Goal: Task Accomplishment & Management: Manage account settings

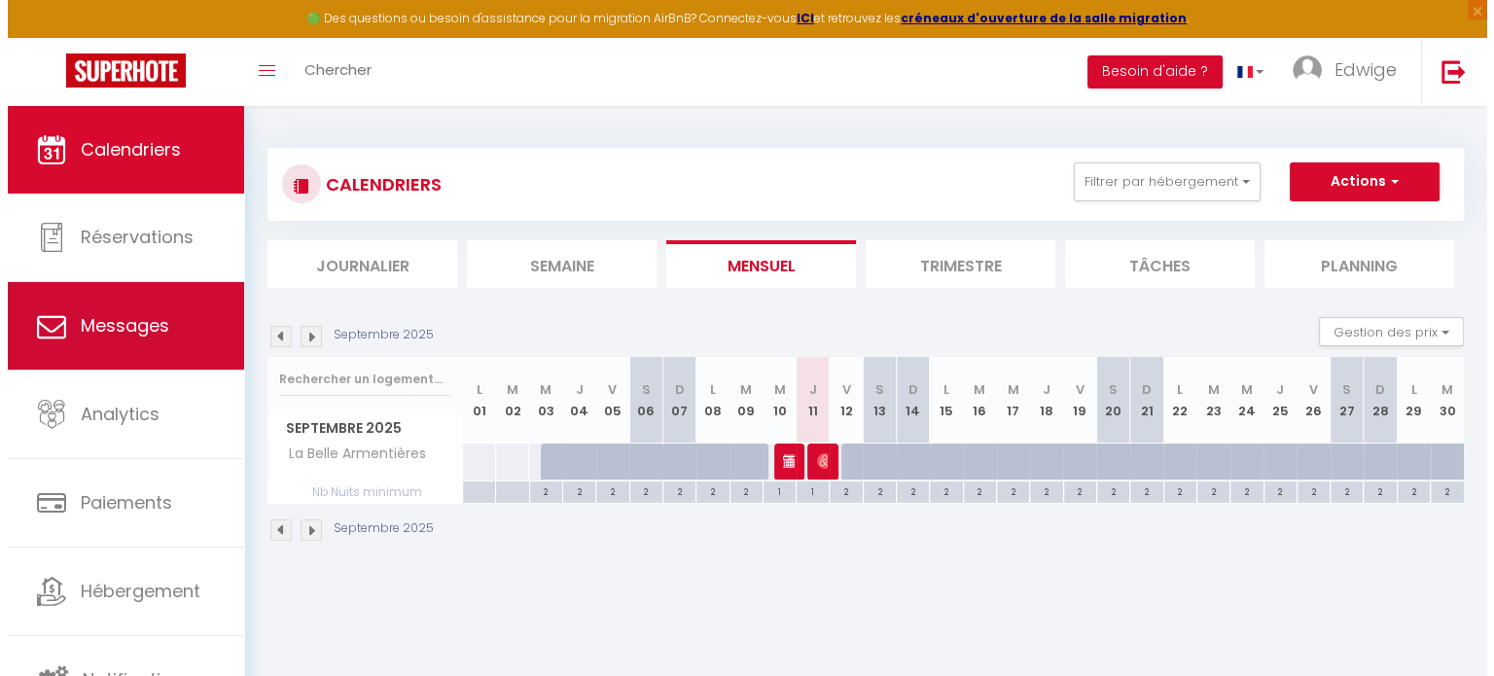
scroll to position [5, 0]
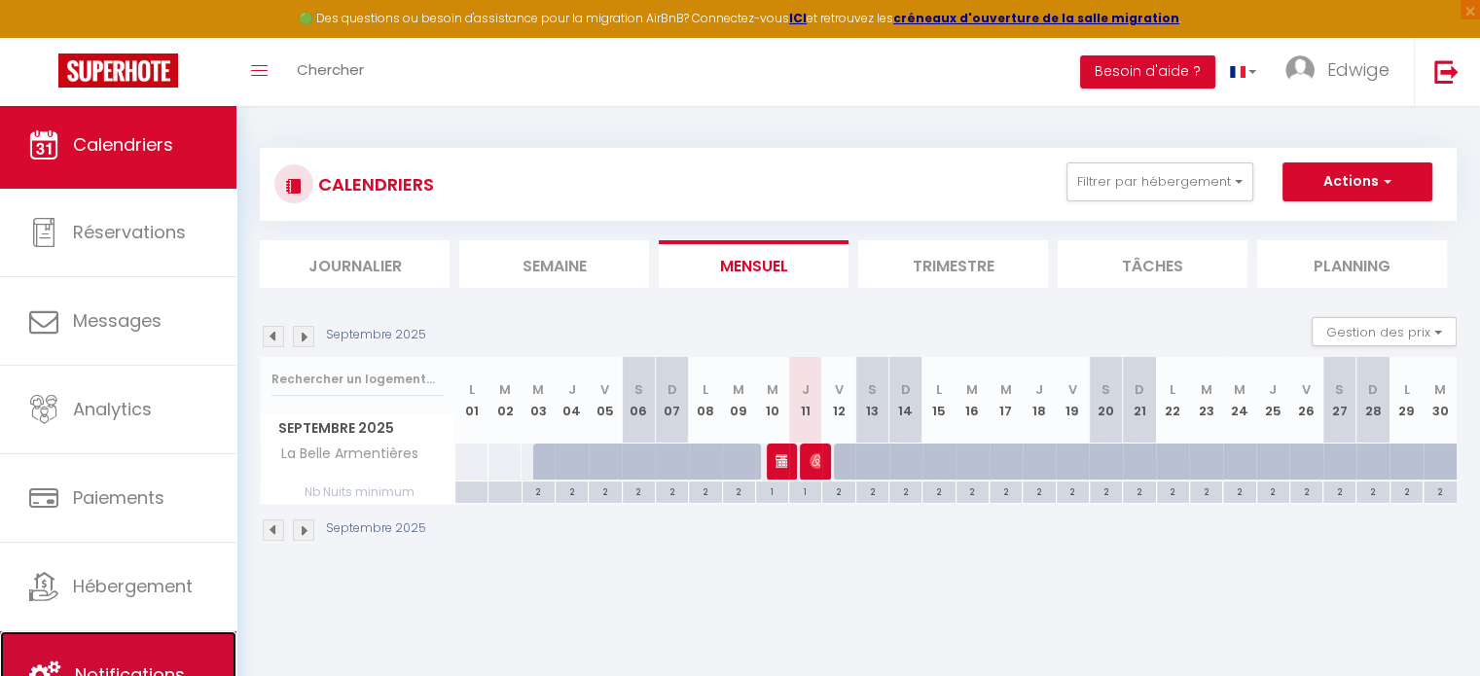
click at [129, 642] on link "Notifications" at bounding box center [118, 675] width 236 height 88
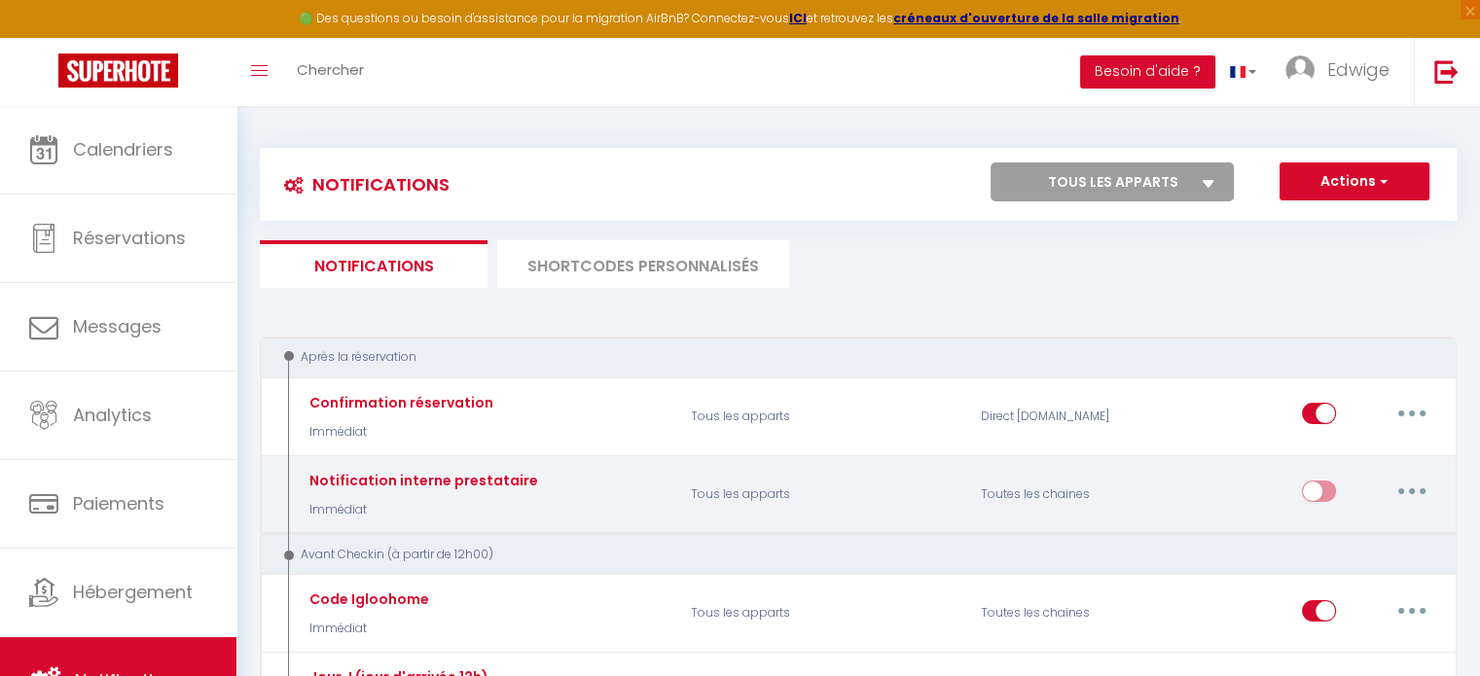
select select
checkbox input "false"
select select
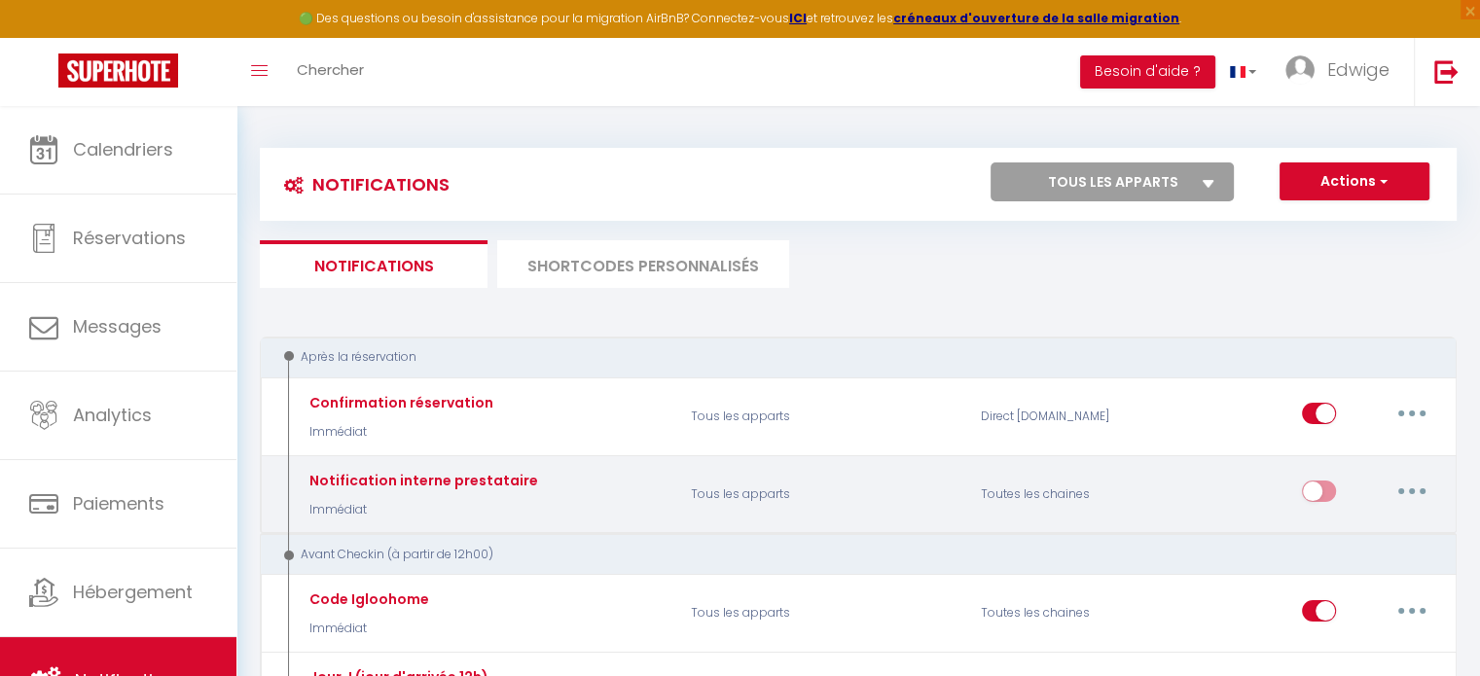
checkbox input "false"
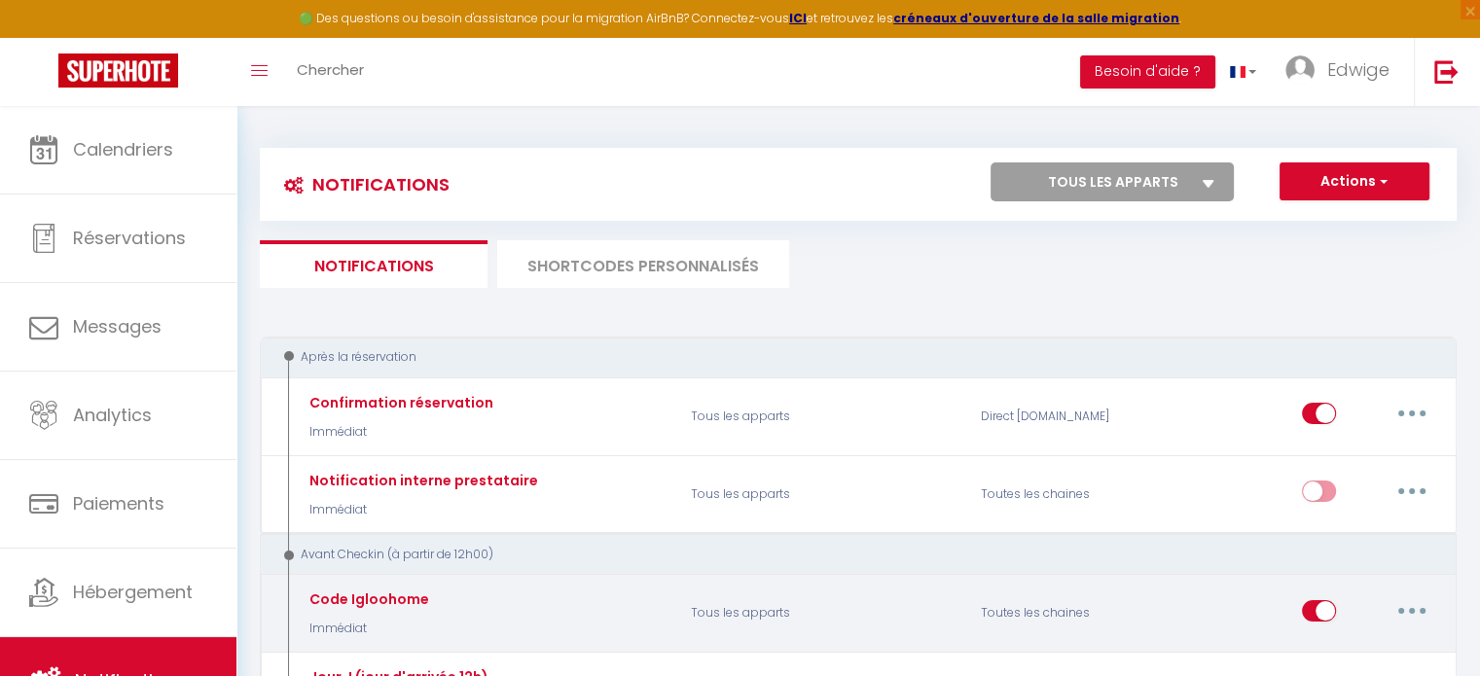
click at [1428, 618] on button "button" at bounding box center [1411, 610] width 54 height 31
click at [1356, 645] on link "Editer" at bounding box center [1361, 654] width 144 height 33
type input "Code Igloohome"
select select "Immédiat"
select select "if_booking_is_paid"
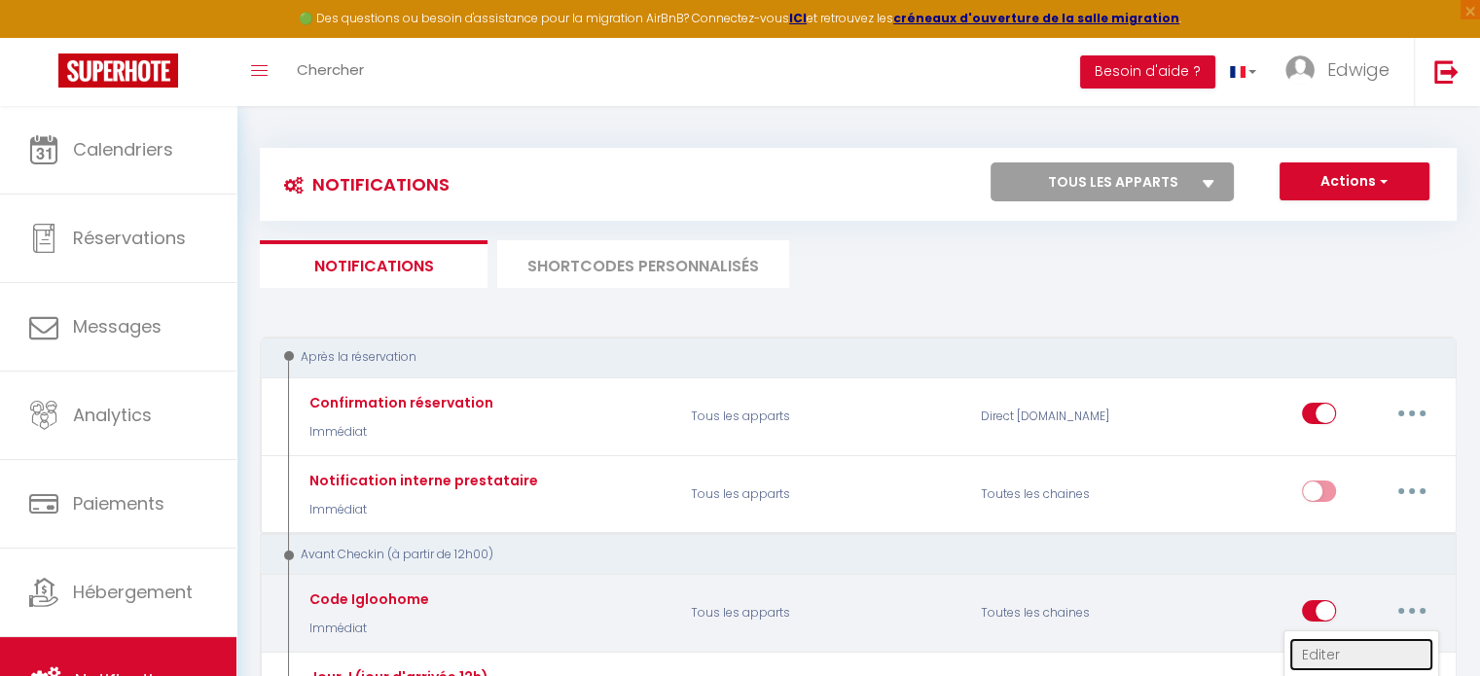
checkbox input "true"
checkbox input "false"
radio input "true"
type input "Instruction boîte à clé"
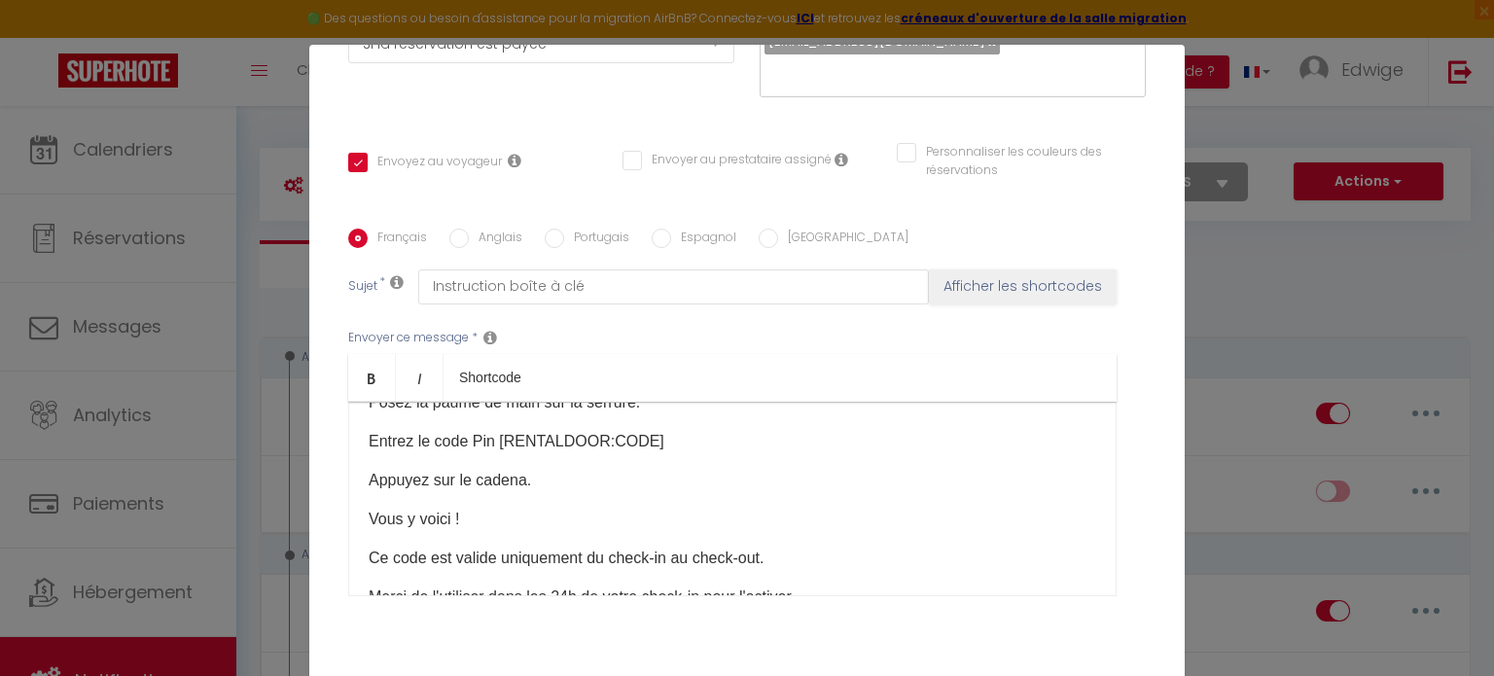
scroll to position [134, 0]
click at [514, 478] on p "Appuyez sur le cadena." at bounding box center [733, 478] width 728 height 23
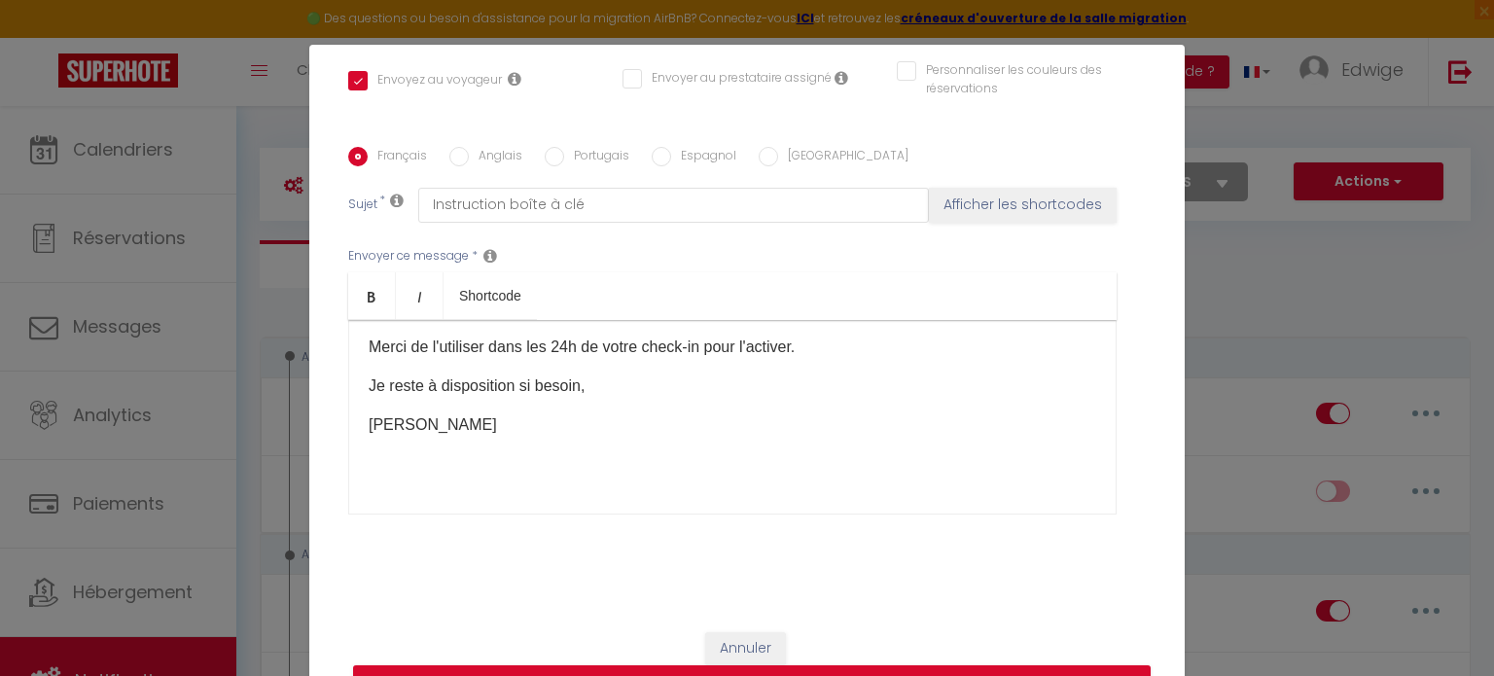
scroll to position [89, 0]
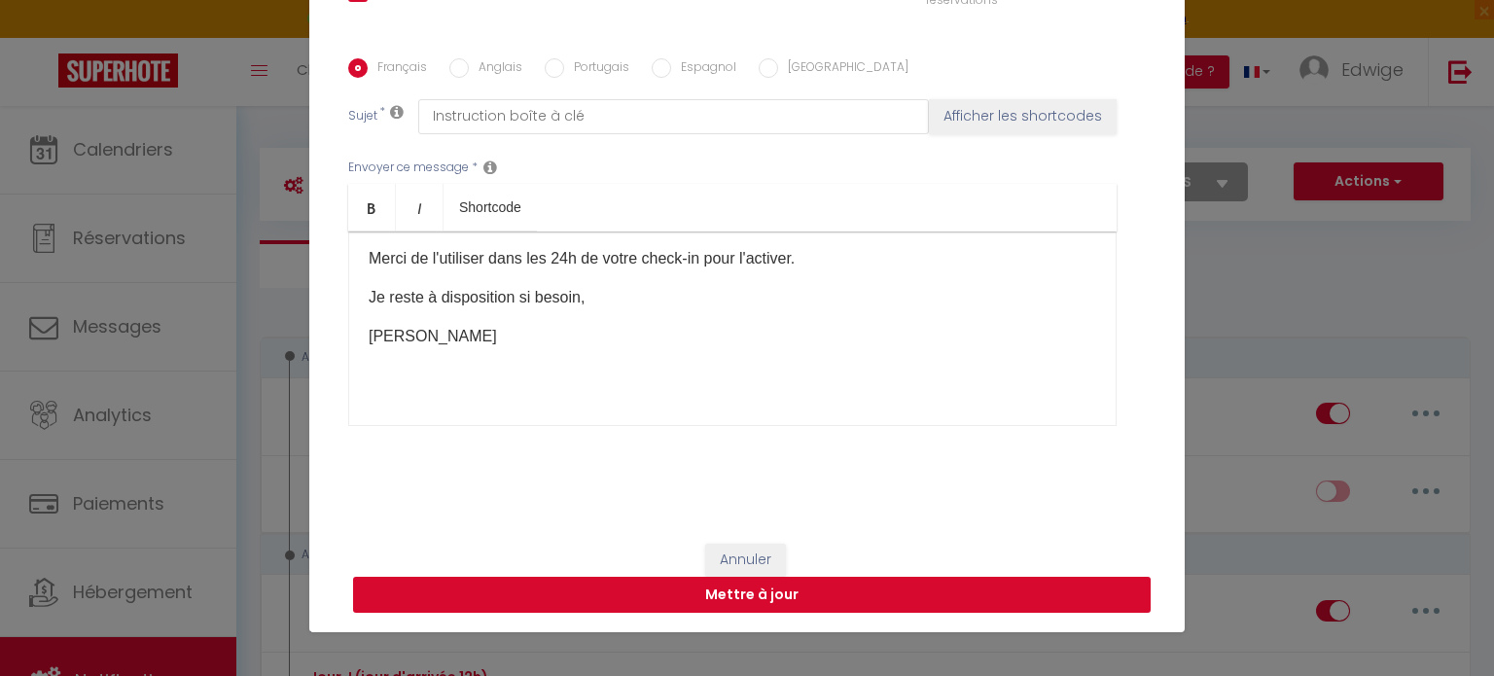
click at [836, 594] on button "Mettre à jour" at bounding box center [752, 595] width 798 height 37
checkbox input "true"
checkbox input "false"
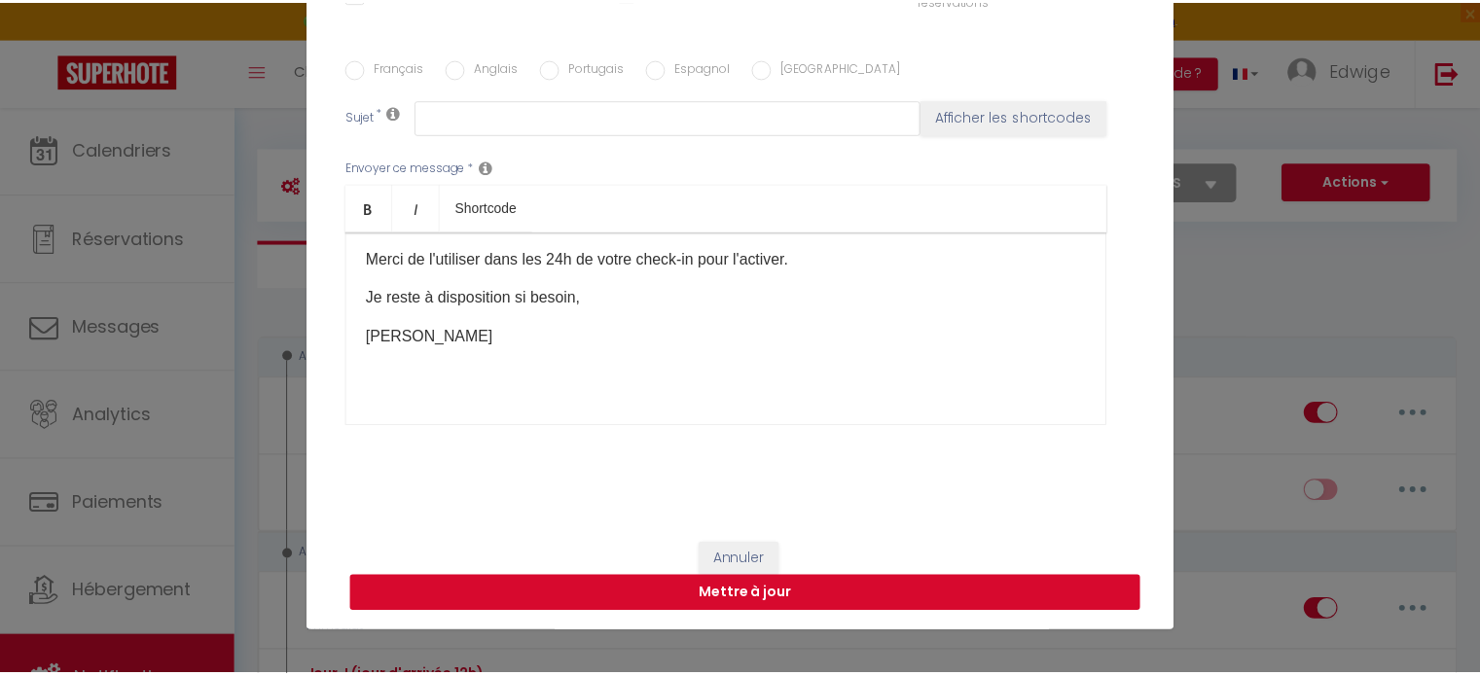
scroll to position [0, 0]
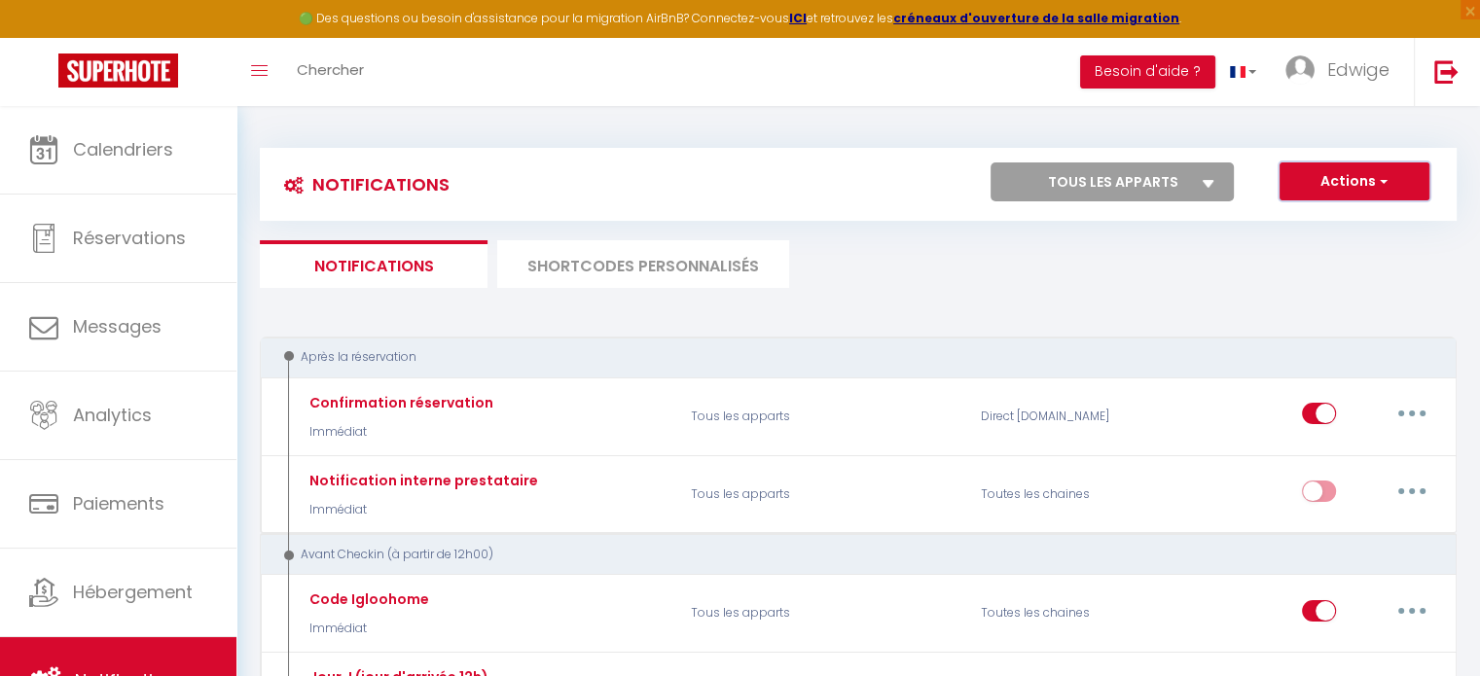
click at [1385, 185] on span "button" at bounding box center [1382, 180] width 12 height 19
